Goal: Communication & Community: Answer question/provide support

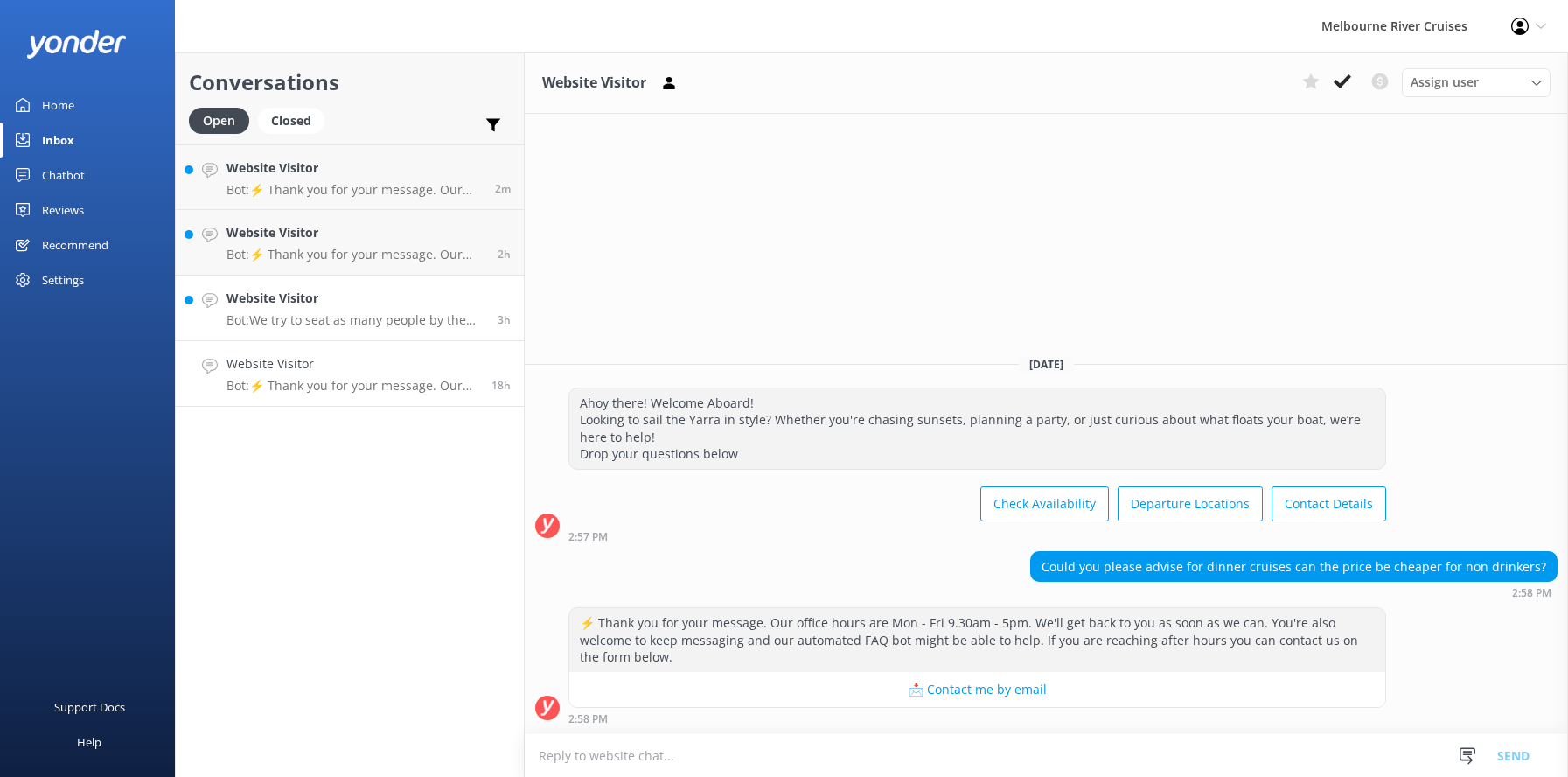
click at [288, 305] on h4 "Website Visitor" at bounding box center [356, 299] width 258 height 19
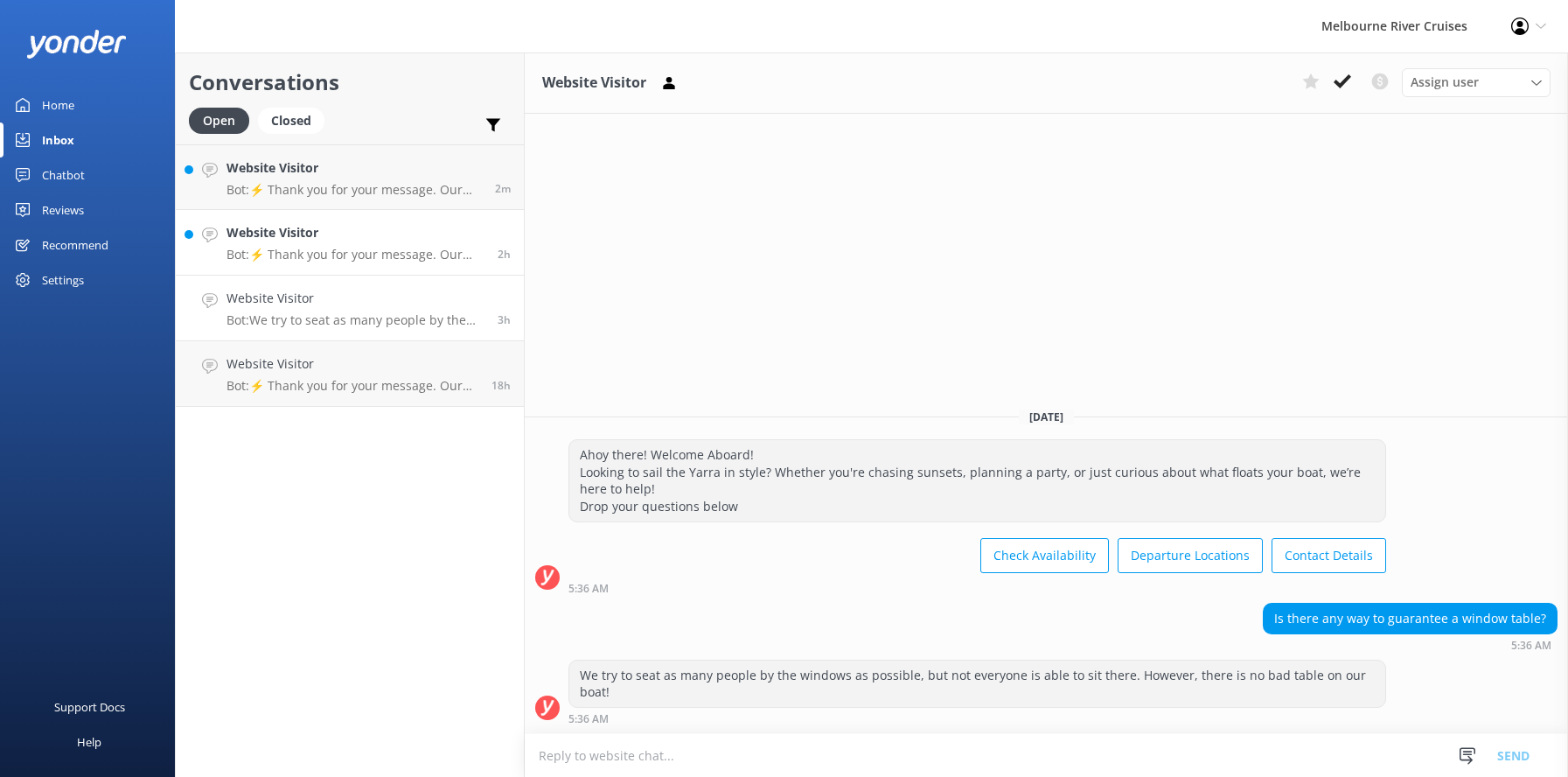
click at [291, 247] on p "Bot: ⚡ Thank you for your message. Our office hours are Mon - Fri 9.30am - 5pm.…" at bounding box center [356, 255] width 258 height 15
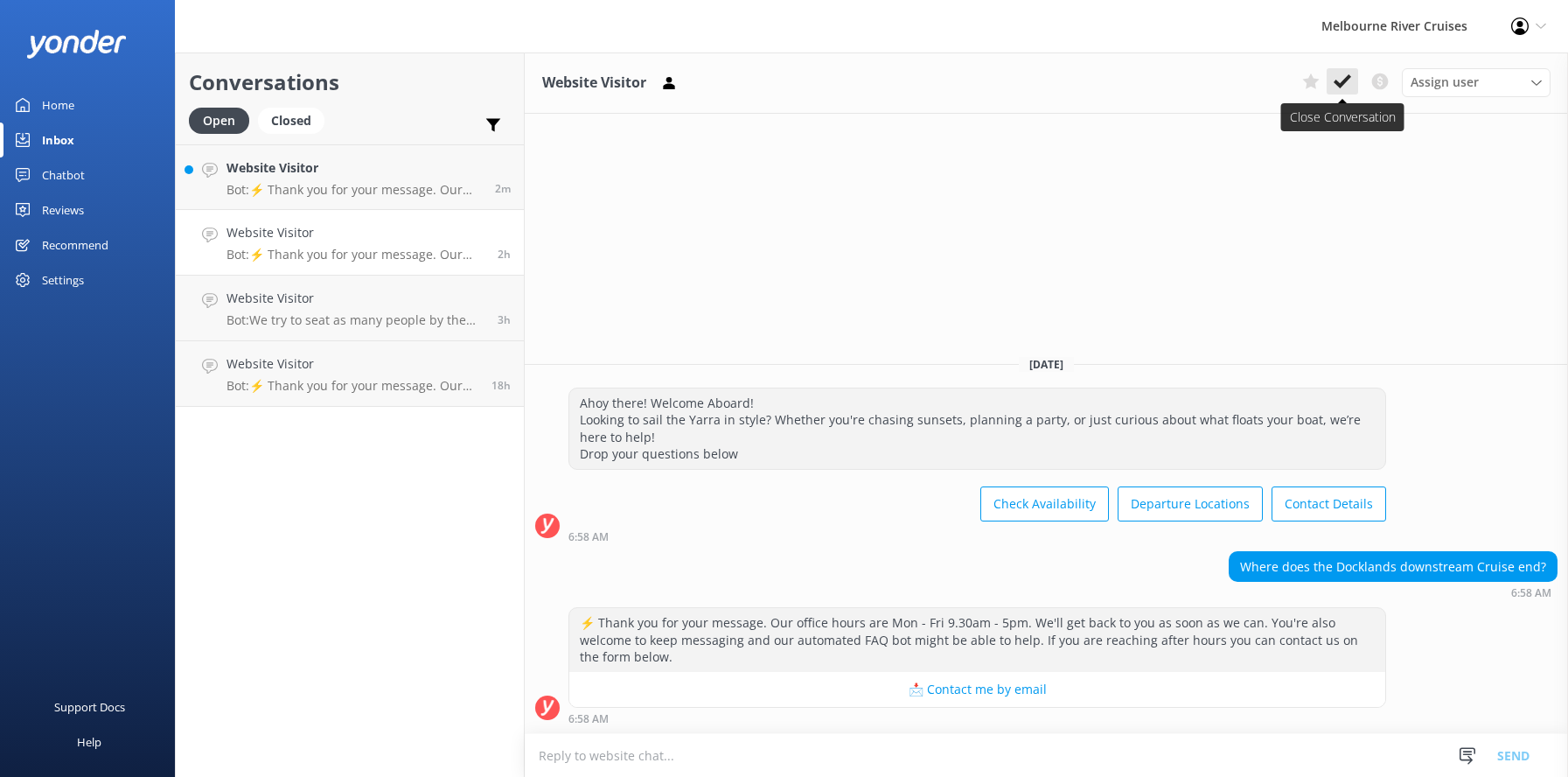
click at [1341, 77] on icon at bounding box center [1342, 81] width 17 height 17
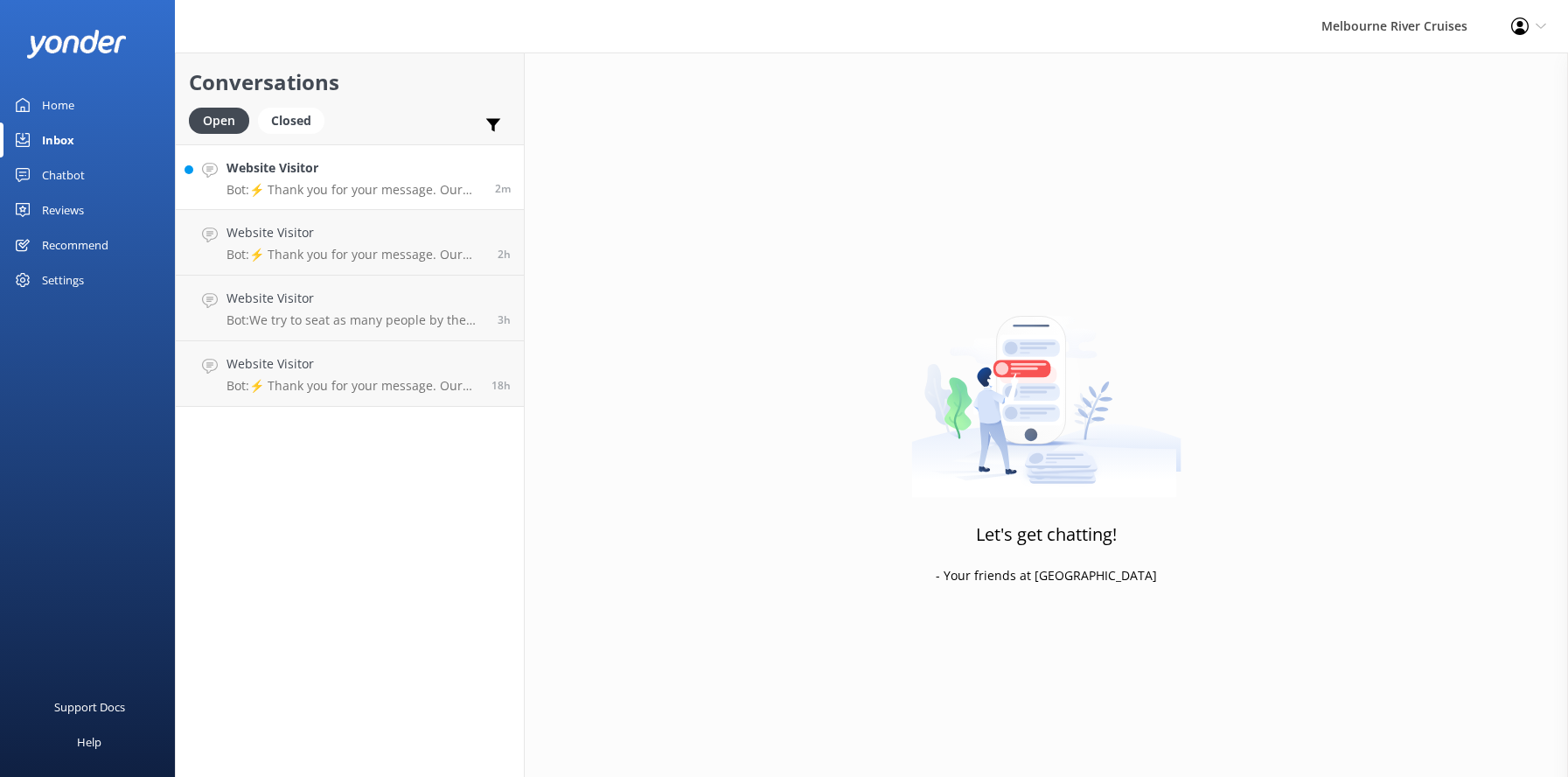
click at [276, 168] on h4 "Website Visitor" at bounding box center [354, 167] width 255 height 19
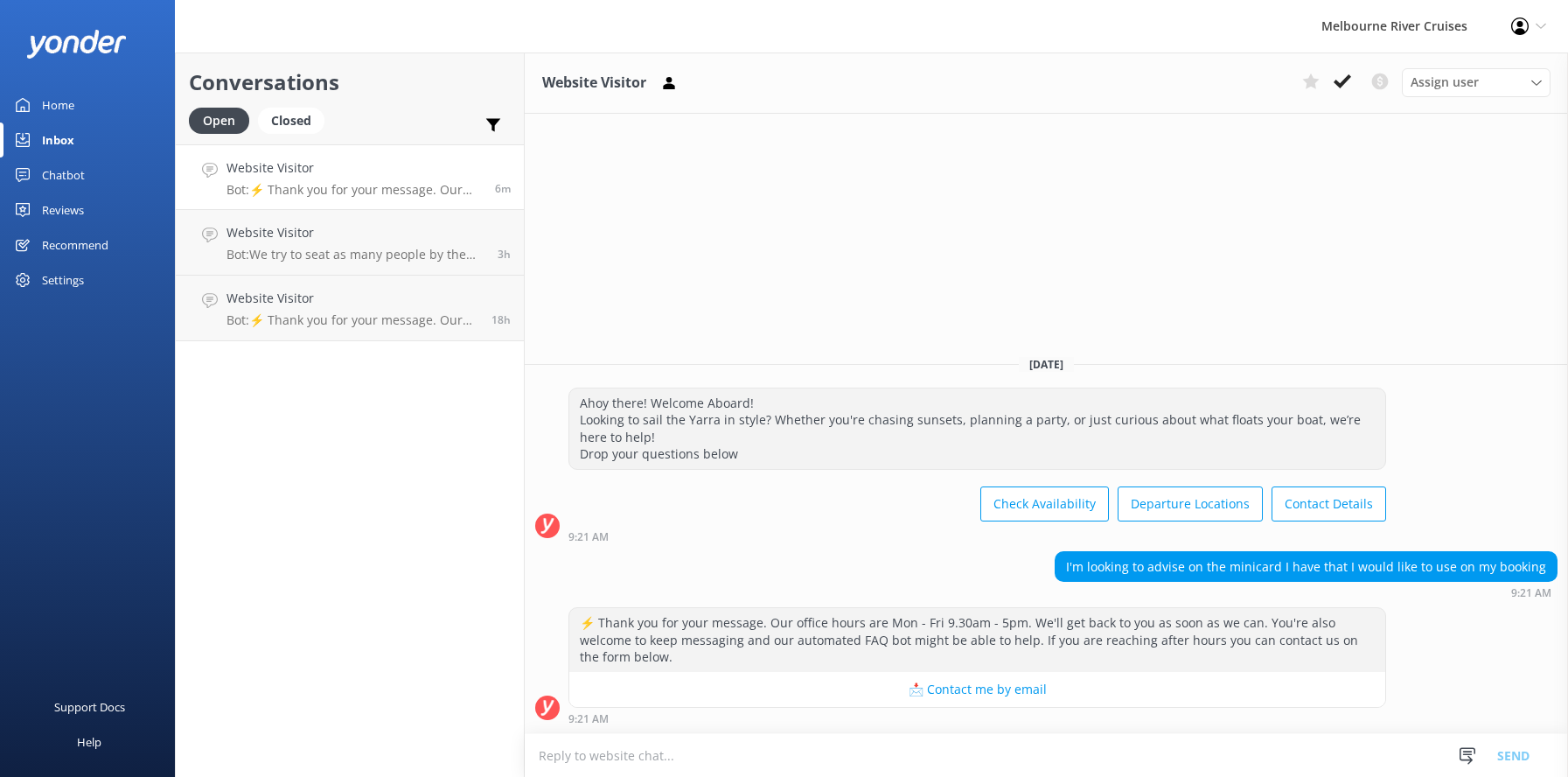
click at [302, 178] on h4 "Website Visitor" at bounding box center [354, 167] width 255 height 19
click at [557, 756] on textarea at bounding box center [1047, 755] width 1044 height 43
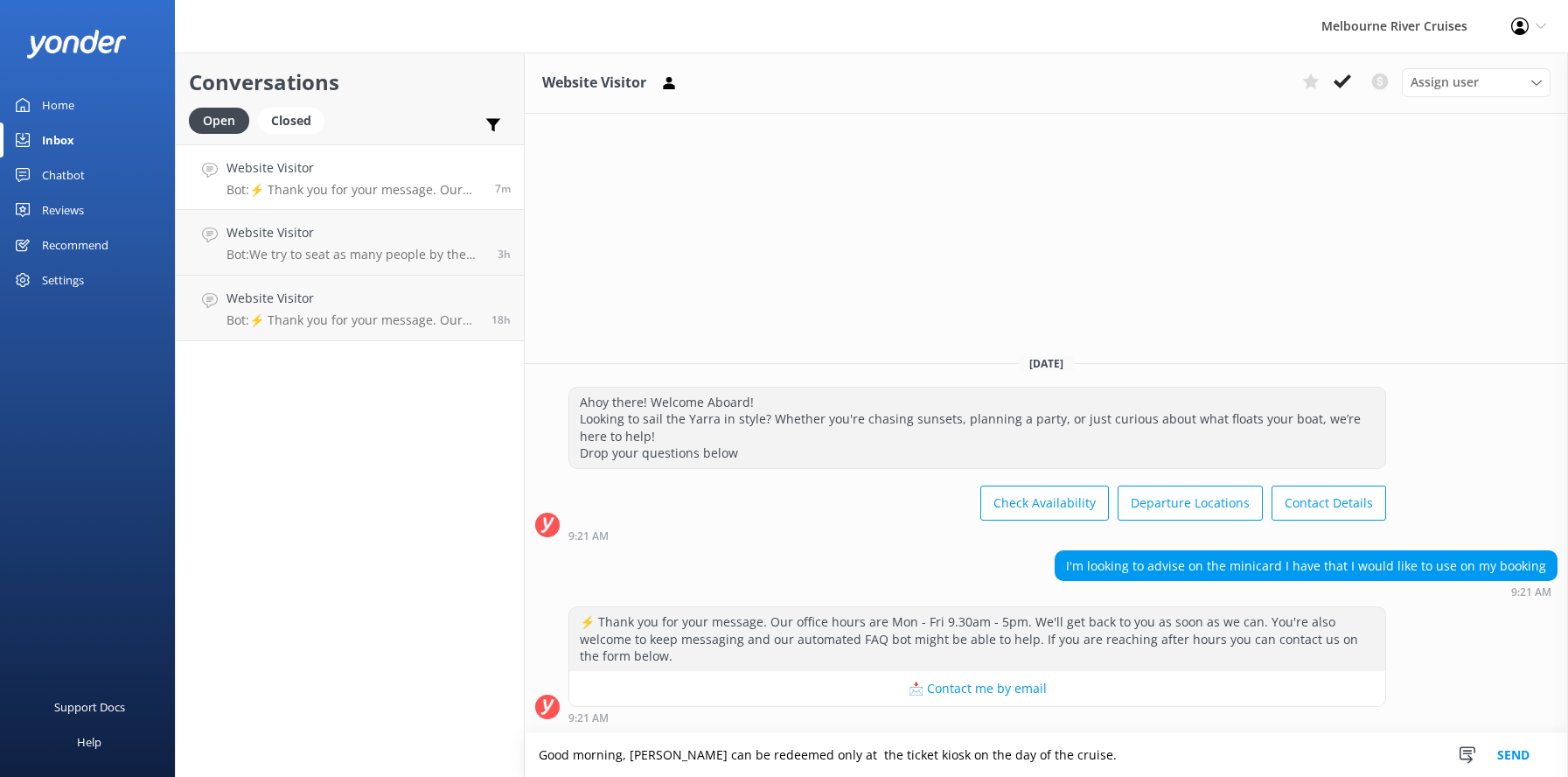
click at [629, 751] on textarea "Good morning, [PERSON_NAME] can be redeemed only at the ticket kiosk on the day…" at bounding box center [1047, 755] width 1044 height 44
type textarea "Good morning, a minicard can be redeemed only at the ticket kiosk on the day of…"
drag, startPoint x: 683, startPoint y: 754, endPoint x: 1408, endPoint y: 692, distance: 727.6
click at [1408, 692] on div "⚡ Thank you for your message. Our office hours are Mon - Fri 9.30am - 5pm. We'l…" at bounding box center [1047, 665] width 1044 height 118
click at [1514, 759] on button "Send" at bounding box center [1513, 755] width 66 height 44
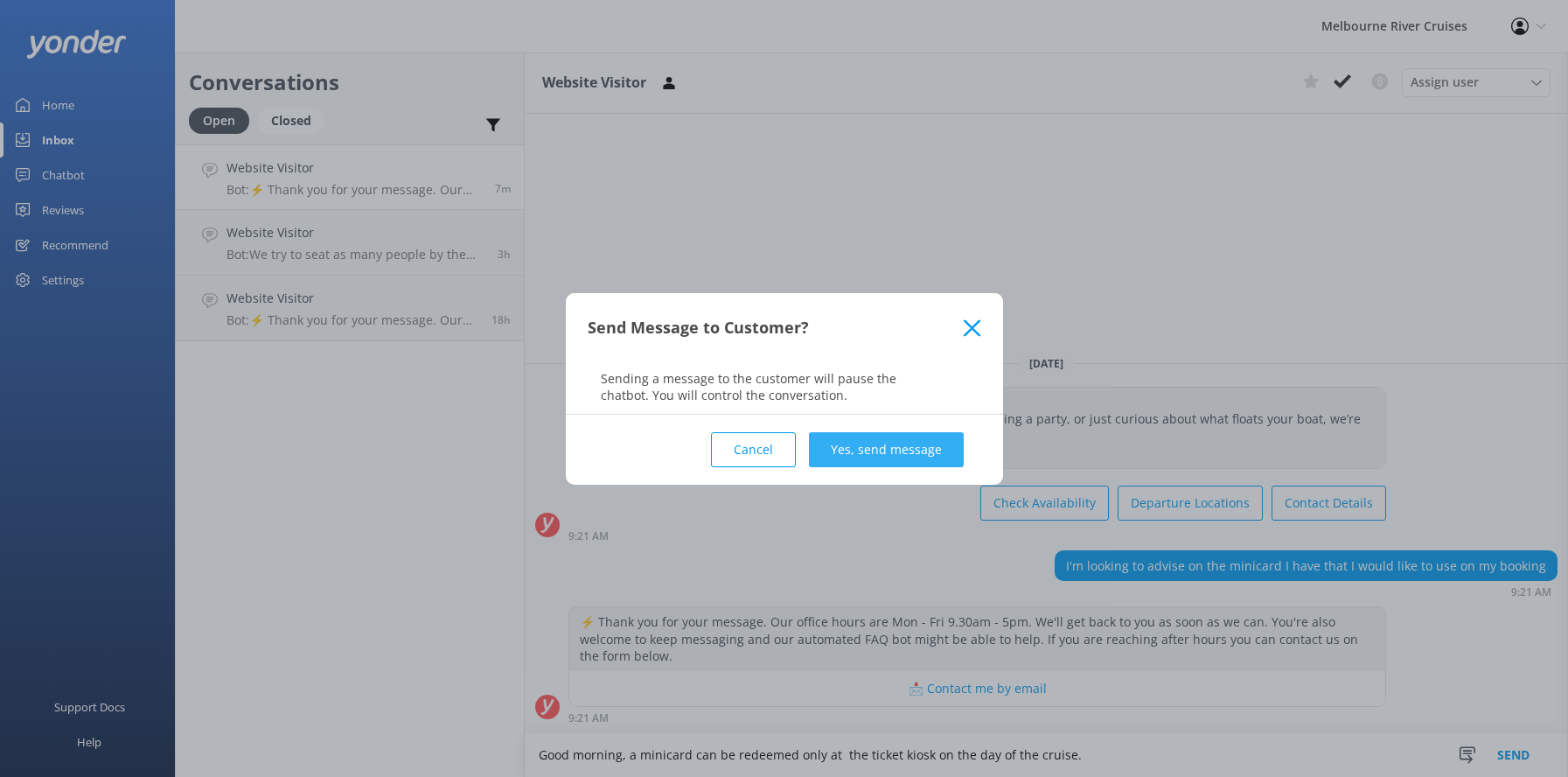
click at [878, 444] on button "Yes, send message" at bounding box center [887, 450] width 155 height 35
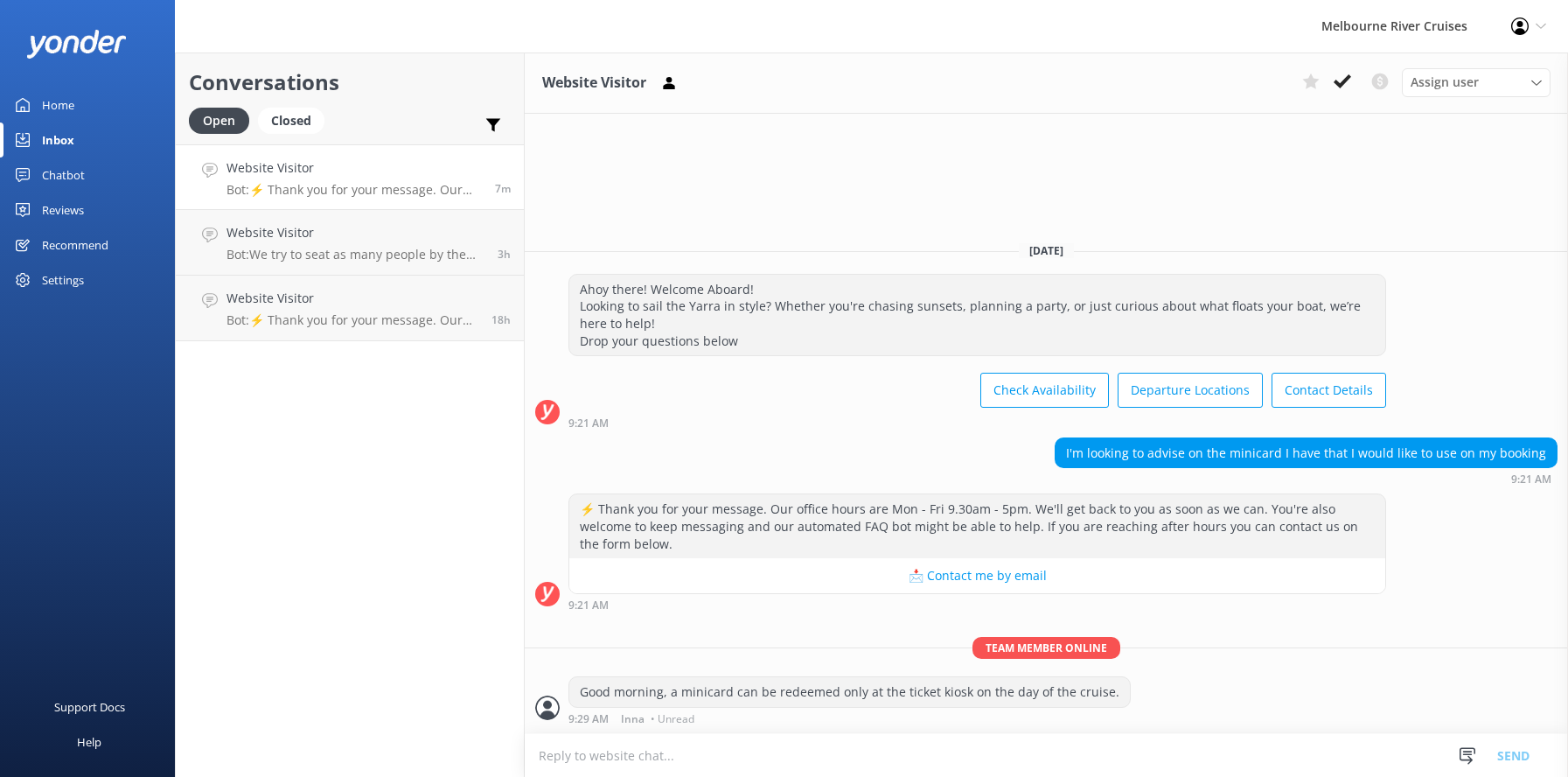
click at [358, 161] on h4 "Website Visitor" at bounding box center [354, 167] width 255 height 19
click at [1340, 82] on icon at bounding box center [1342, 81] width 17 height 17
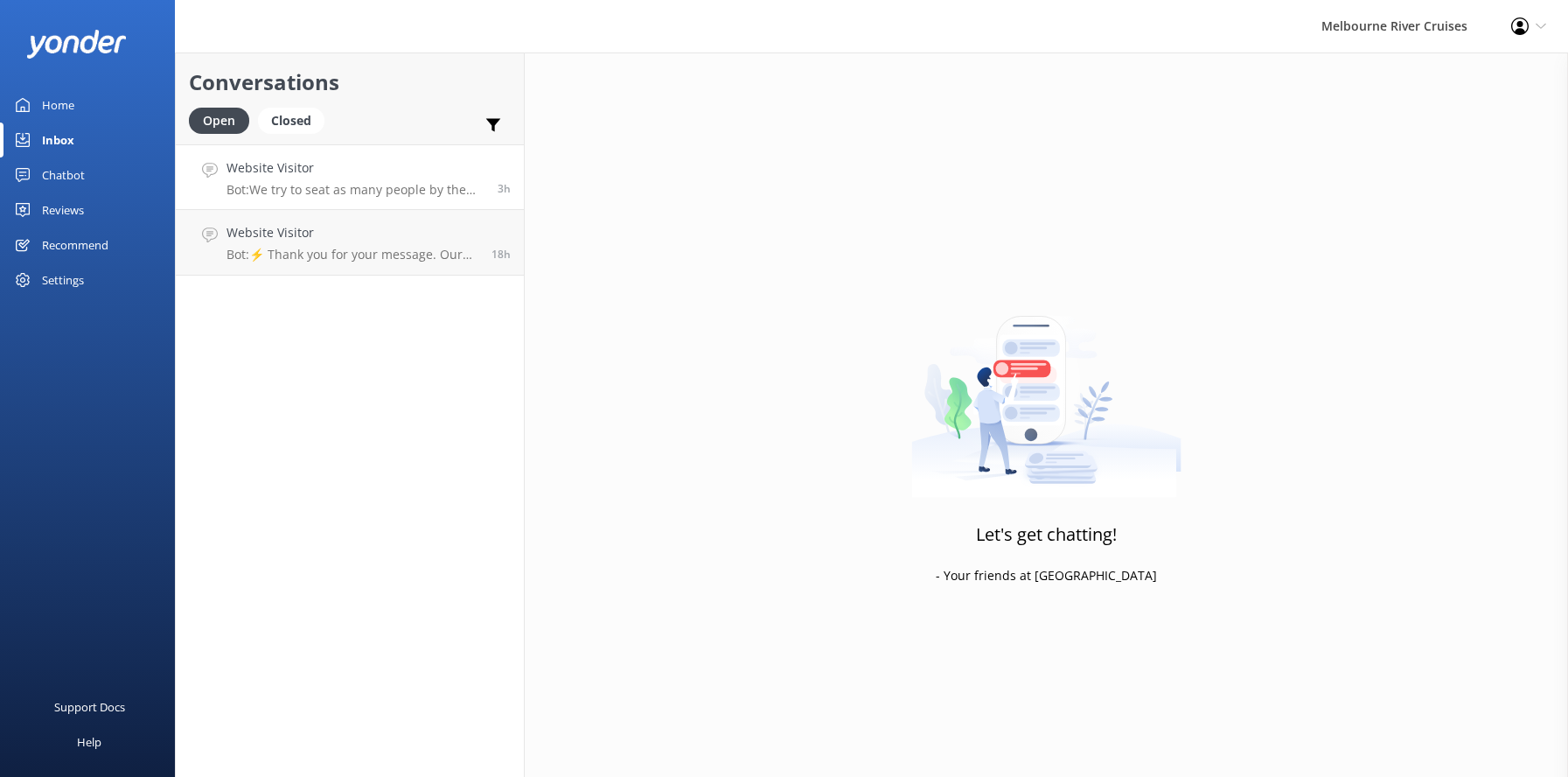
click at [299, 178] on h4 "Website Visitor" at bounding box center [356, 167] width 258 height 19
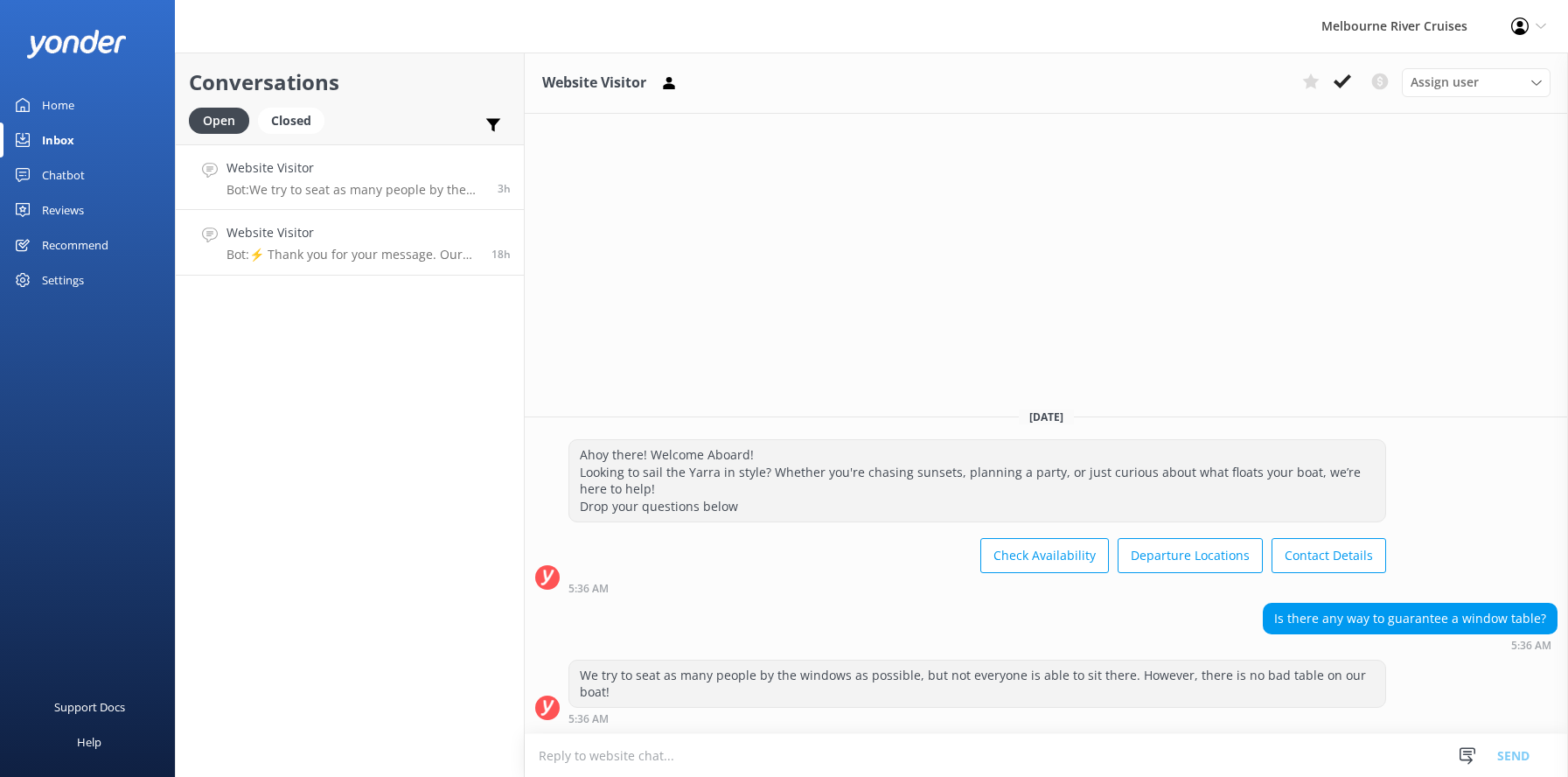
click at [310, 250] on p "Bot: ⚡ Thank you for your message. Our office hours are Mon - Fri 9.30am - 5pm.…" at bounding box center [352, 255] width 252 height 15
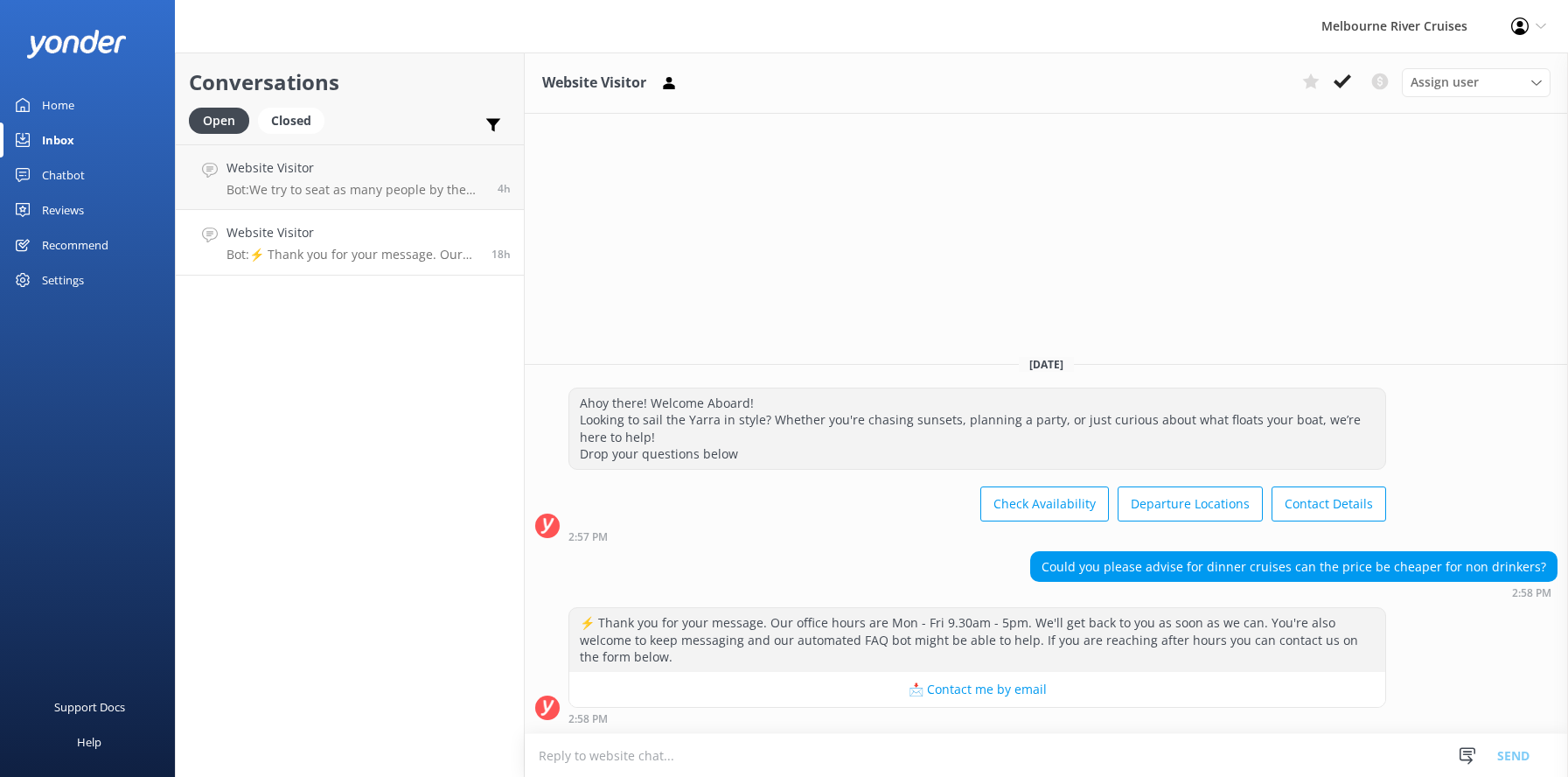
click at [320, 236] on h4 "Website Visitor" at bounding box center [352, 233] width 252 height 19
click at [314, 175] on h4 "Website Visitor" at bounding box center [356, 167] width 258 height 19
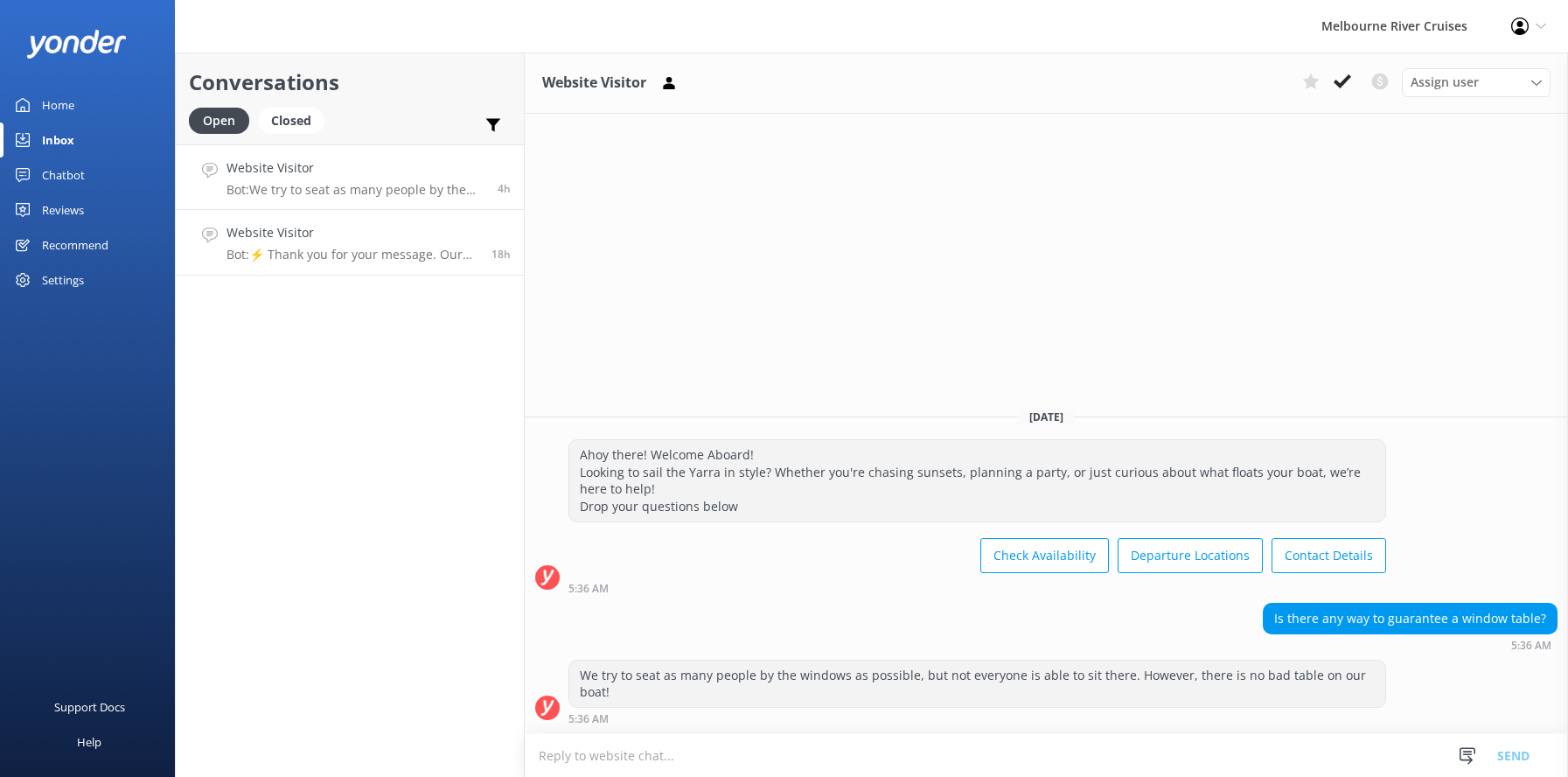
click at [329, 243] on div "Website Visitor Bot: ⚡ Thank you for your message. Our office hours are Mon - F…" at bounding box center [352, 242] width 252 height 38
